Goal: Transaction & Acquisition: Purchase product/service

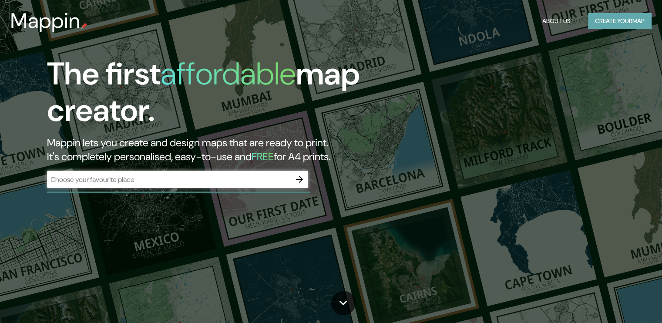
click at [610, 25] on button "Create your map" at bounding box center [620, 21] width 64 height 16
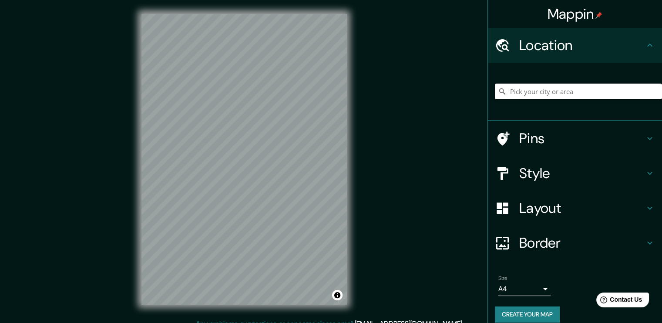
click at [548, 92] on input "Pick your city or area" at bounding box center [578, 92] width 167 height 16
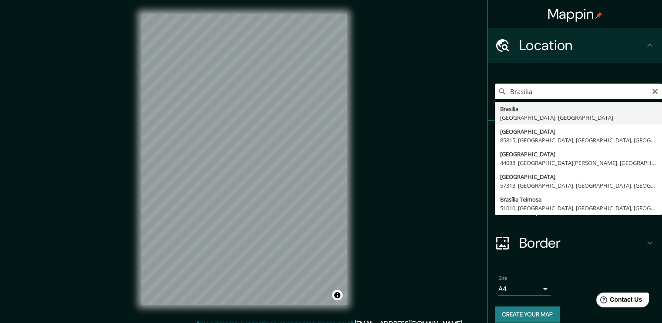
type input "Brasilia, Distrito Federal, Brasil"
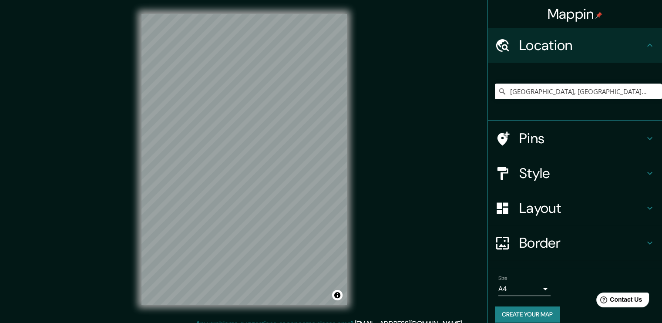
click at [526, 311] on button "Create your map" at bounding box center [527, 314] width 65 height 16
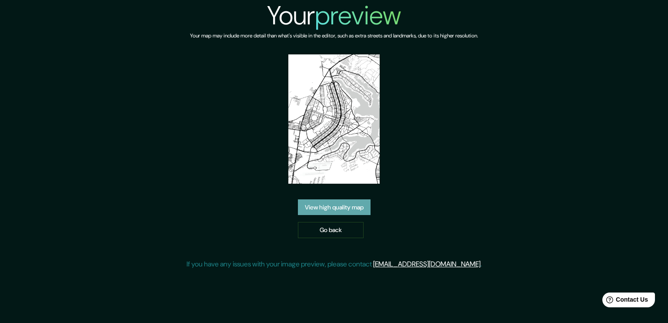
click at [354, 199] on link "View high quality map" at bounding box center [334, 207] width 73 height 16
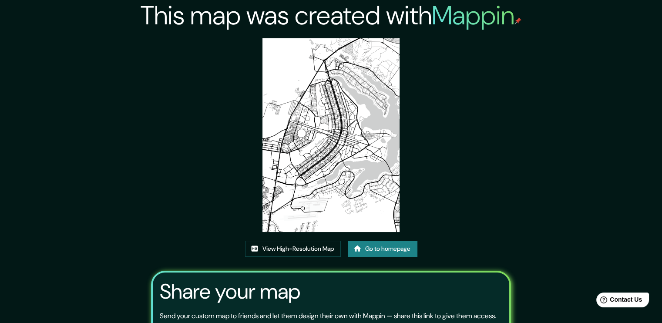
click at [348, 156] on img at bounding box center [330, 135] width 137 height 194
drag, startPoint x: 348, startPoint y: 156, endPoint x: 229, endPoint y: 188, distance: 122.9
click at [229, 188] on div "This map was created with Mappin View High-Resolution Map Go to homepage Share …" at bounding box center [331, 200] width 381 height 401
click at [285, 252] on link "View High-Resolution Map" at bounding box center [293, 249] width 96 height 16
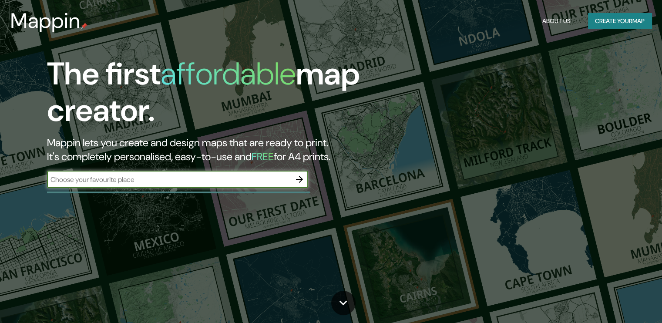
click at [610, 13] on button "Create your map" at bounding box center [620, 21] width 64 height 16
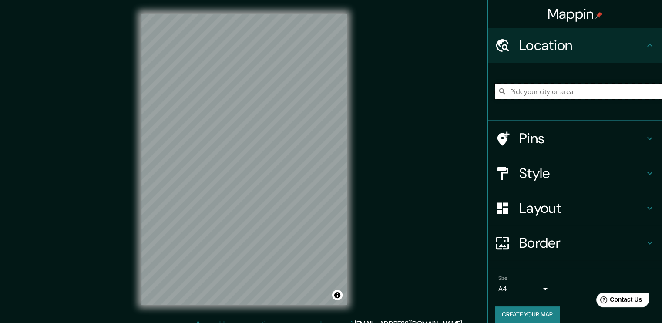
click at [540, 93] on input "Pick your city or area" at bounding box center [578, 92] width 167 height 16
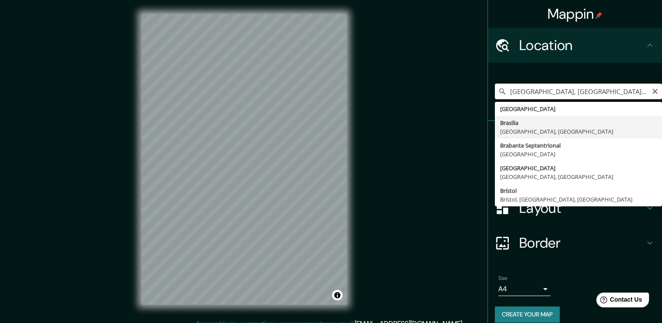
click at [519, 92] on input "Brasilia, Distrito Federal, Brasil" at bounding box center [578, 92] width 167 height 16
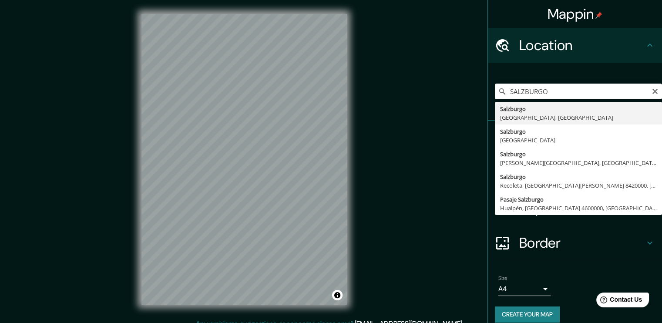
type input "Salzburgo, Salzburgo, Austria"
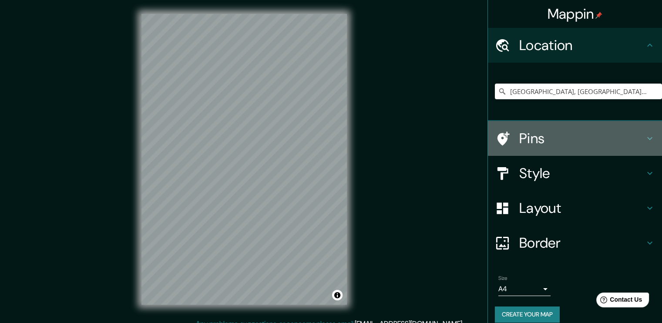
click at [575, 134] on h4 "Pins" at bounding box center [581, 138] width 125 height 17
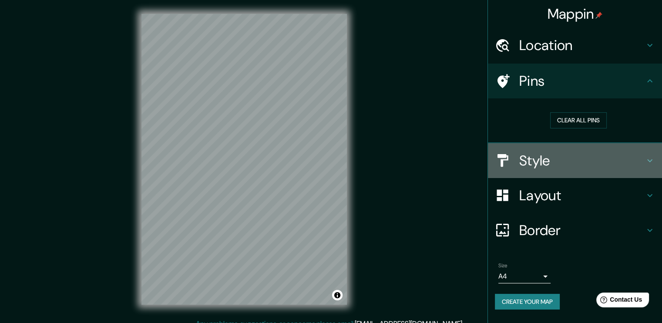
click at [558, 156] on h4 "Style" at bounding box center [581, 160] width 125 height 17
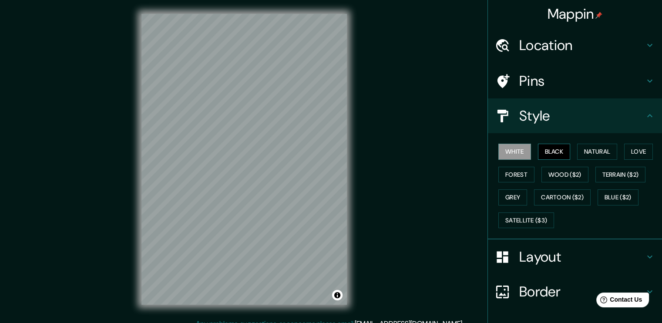
click at [554, 151] on button "Black" at bounding box center [554, 152] width 33 height 16
click at [577, 150] on button "Natural" at bounding box center [597, 152] width 40 height 16
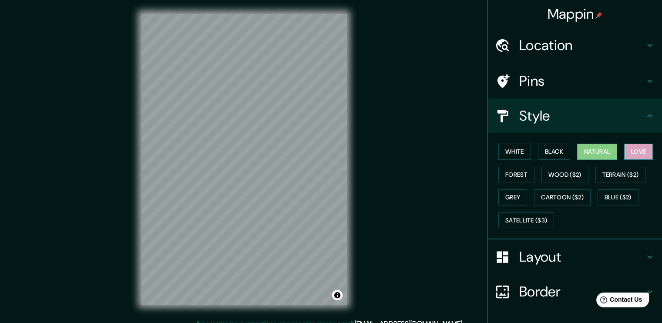
click at [639, 150] on button "Love" at bounding box center [638, 152] width 29 height 16
click at [508, 170] on button "Forest" at bounding box center [516, 175] width 36 height 16
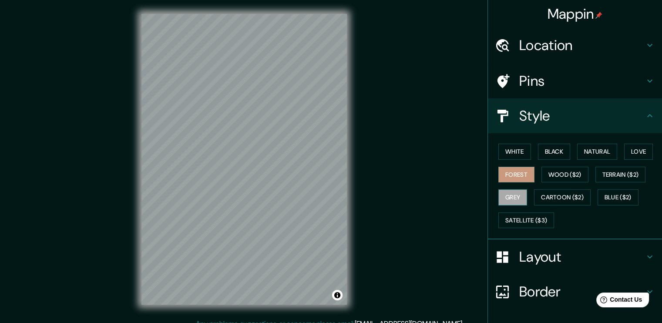
click at [514, 195] on button "Grey" at bounding box center [512, 197] width 29 height 16
click at [519, 212] on button "Satellite ($3)" at bounding box center [526, 220] width 56 height 16
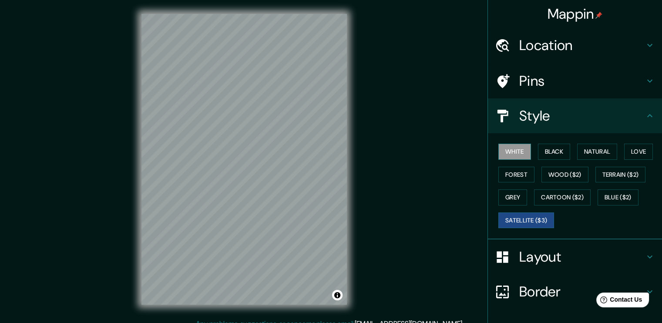
click at [515, 152] on button "White" at bounding box center [514, 152] width 33 height 16
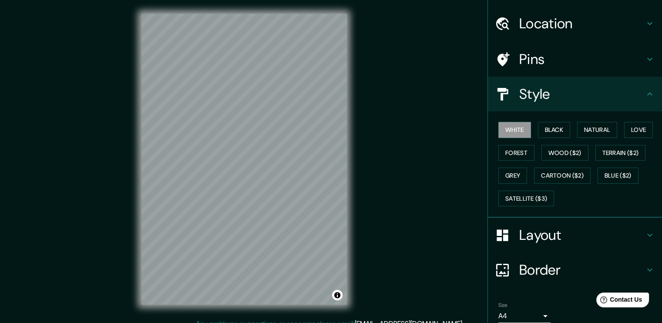
scroll to position [57, 0]
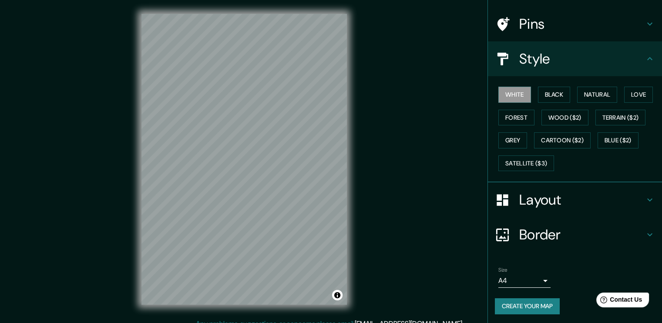
click at [519, 299] on button "Create your map" at bounding box center [527, 306] width 65 height 16
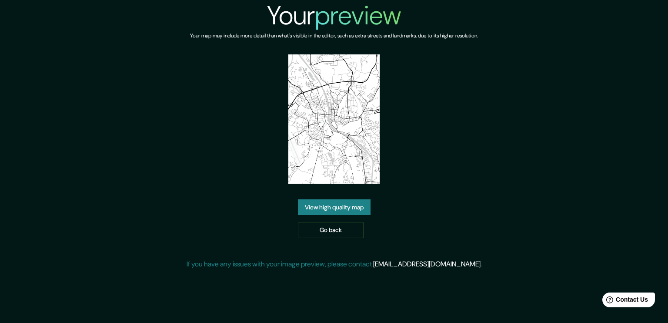
click at [365, 210] on link "View high quality map" at bounding box center [334, 207] width 73 height 16
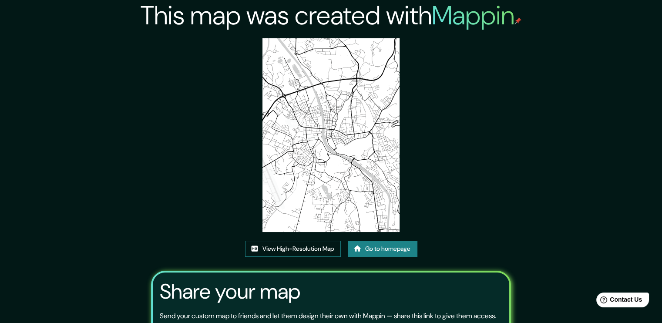
click at [294, 250] on link "View High-Resolution Map" at bounding box center [293, 249] width 96 height 16
